Goal: Task Accomplishment & Management: Use online tool/utility

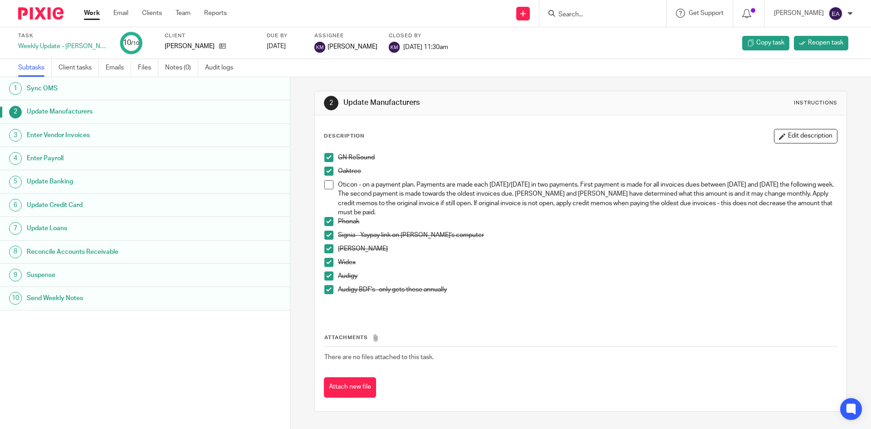
click at [604, 19] on input "Search" at bounding box center [598, 15] width 82 height 8
type input "blais"
click at [607, 32] on link at bounding box center [621, 36] width 133 height 14
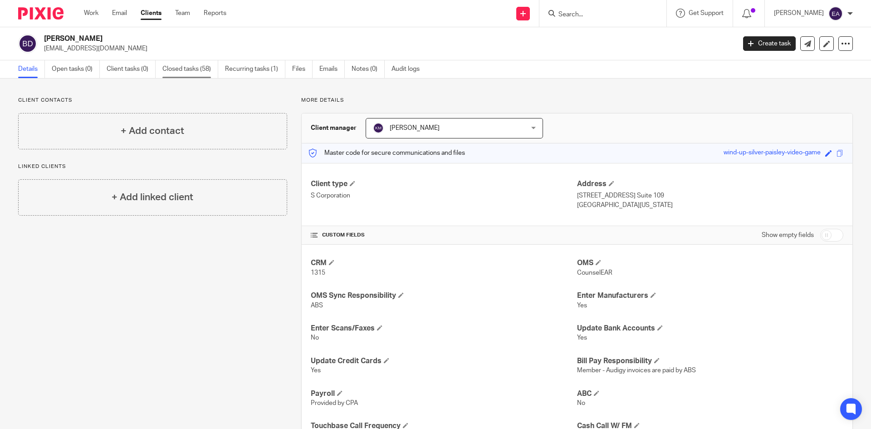
click at [203, 69] on link "Closed tasks (58)" at bounding box center [190, 69] width 56 height 18
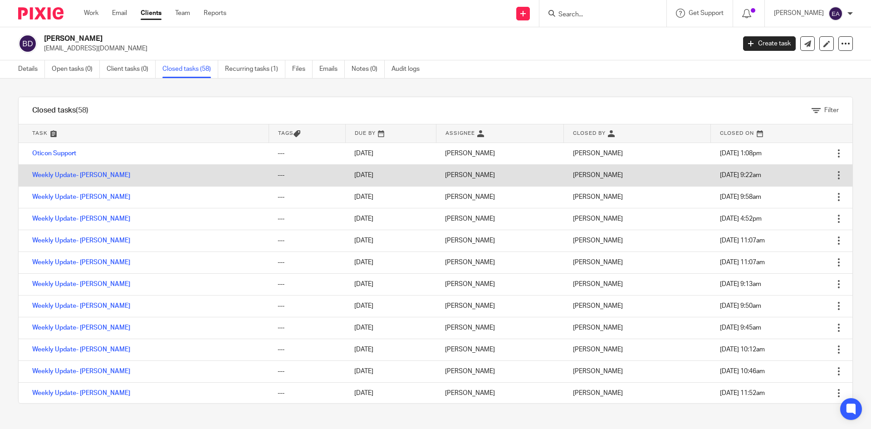
click at [75, 179] on td "Weekly Update- [PERSON_NAME]" at bounding box center [144, 175] width 250 height 22
click at [73, 175] on link "Weekly Update- [PERSON_NAME]" at bounding box center [81, 175] width 98 height 6
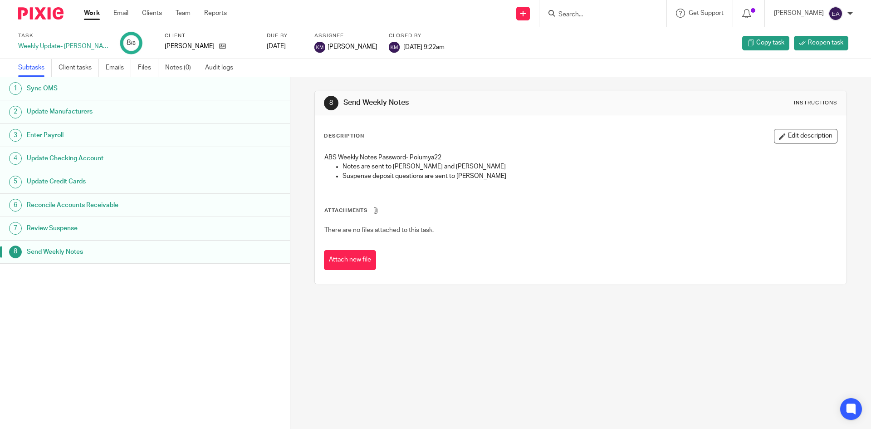
click at [83, 109] on h1 "Update Manufacturers" at bounding box center [112, 112] width 170 height 14
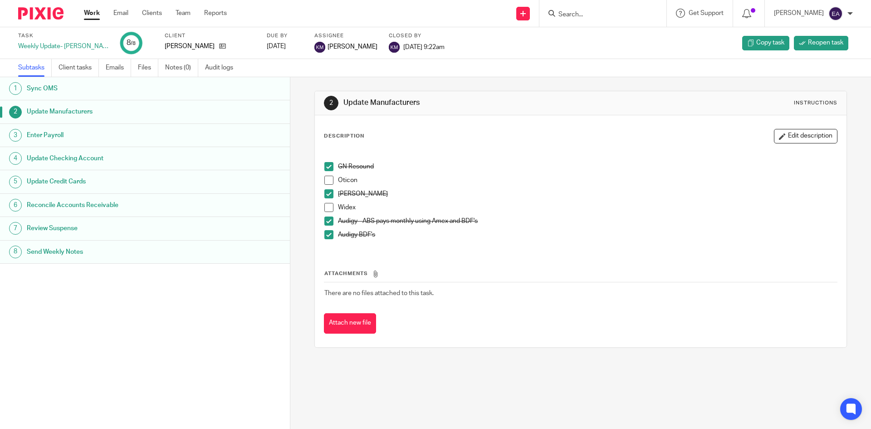
click at [329, 179] on span at bounding box center [328, 179] width 9 height 9
click at [328, 194] on span at bounding box center [328, 193] width 9 height 9
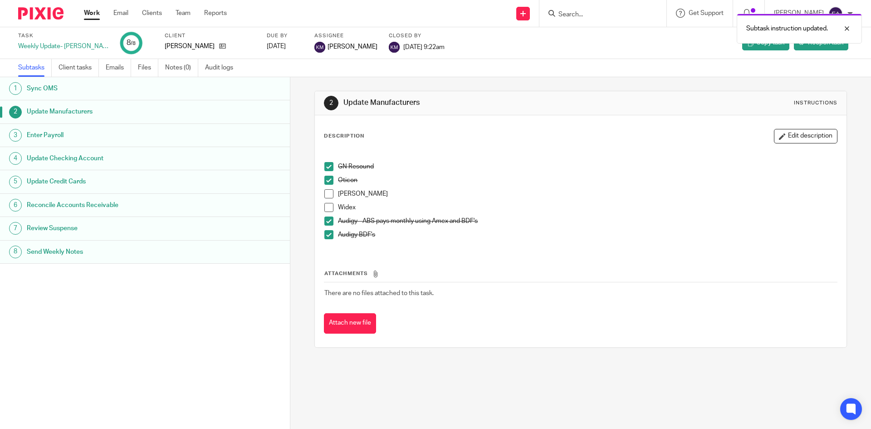
click at [324, 214] on li "Widex" at bounding box center [580, 210] width 512 height 14
click at [325, 219] on span at bounding box center [328, 220] width 9 height 9
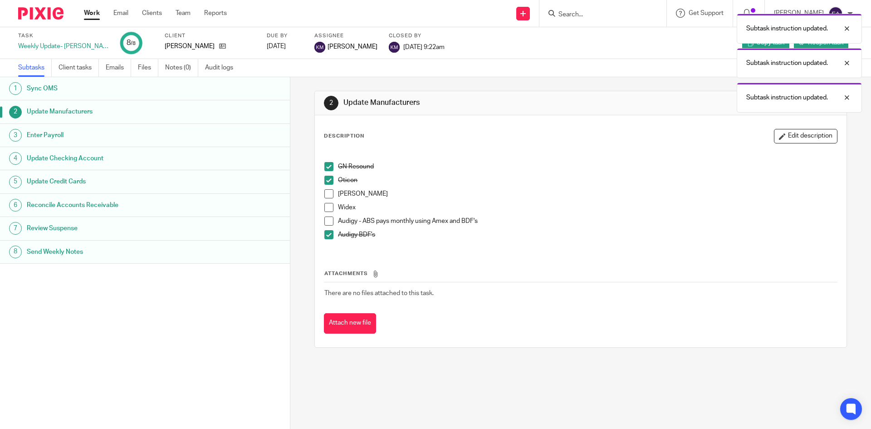
click at [326, 234] on span at bounding box center [328, 234] width 9 height 9
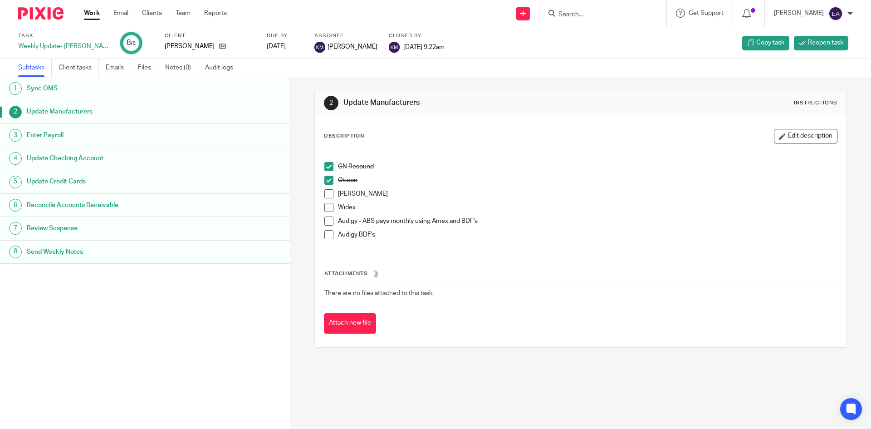
click at [324, 194] on span at bounding box center [328, 193] width 9 height 9
click at [331, 207] on span at bounding box center [328, 207] width 9 height 9
click at [326, 224] on span at bounding box center [328, 220] width 9 height 9
click at [331, 236] on li "Audigy BDF's" at bounding box center [580, 237] width 512 height 14
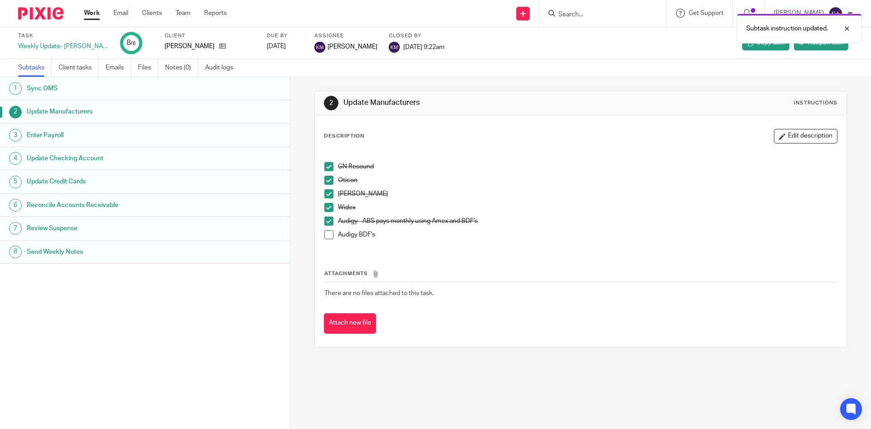
click at [329, 235] on span at bounding box center [328, 234] width 9 height 9
click at [51, 128] on h1 "Enter Payroll" at bounding box center [112, 135] width 170 height 14
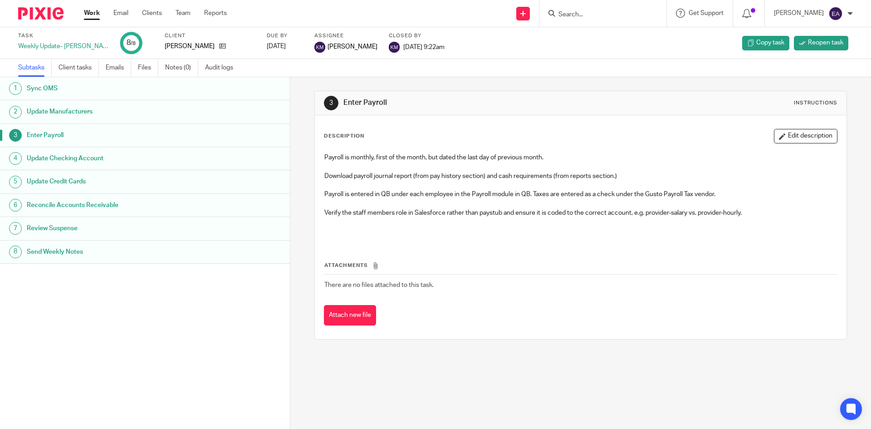
click at [53, 155] on h1 "Update Checking Account" at bounding box center [112, 158] width 170 height 14
